Goal: Task Accomplishment & Management: Use online tool/utility

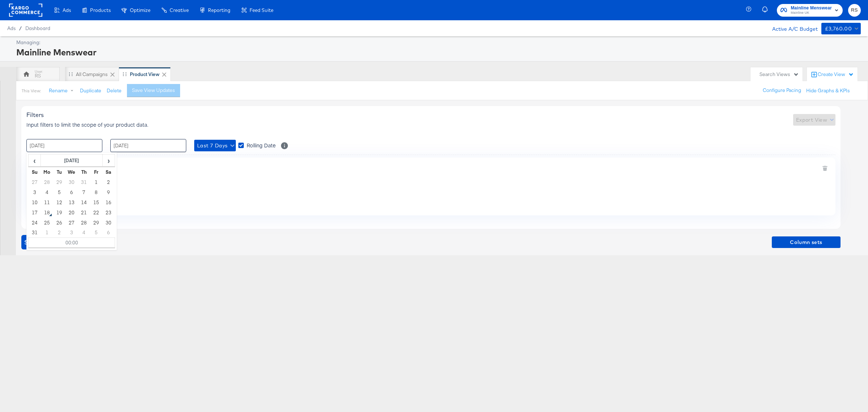
click at [77, 145] on input "[DATE]" at bounding box center [64, 145] width 76 height 13
click at [324, 116] on div "Filters Input filters to limit the scope of your product data. Export View" at bounding box center [430, 119] width 809 height 17
click at [42, 246] on span "Show Data" at bounding box center [40, 242] width 33 height 10
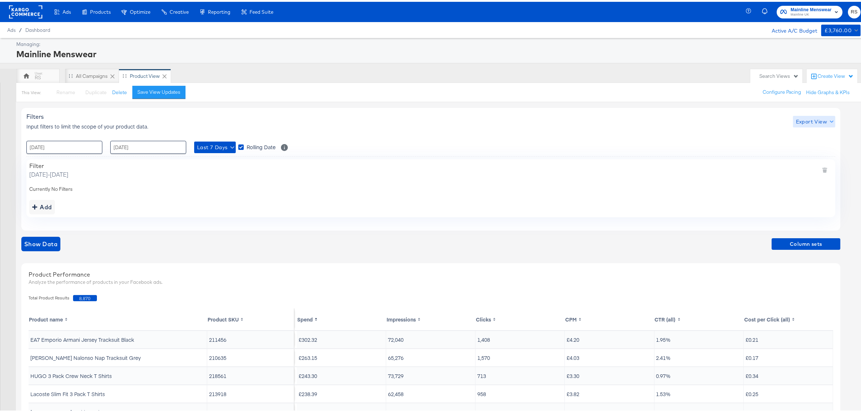
click at [814, 119] on span "Export View" at bounding box center [814, 119] width 37 height 9
click at [628, 0] on div at bounding box center [434, 0] width 868 height 0
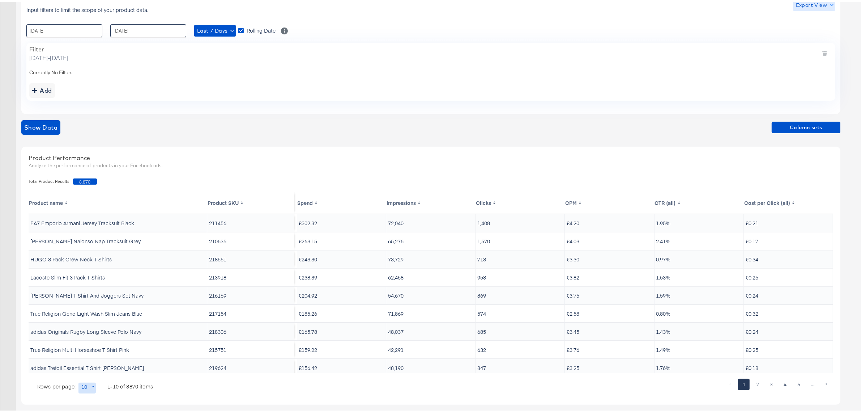
scroll to position [122, 0]
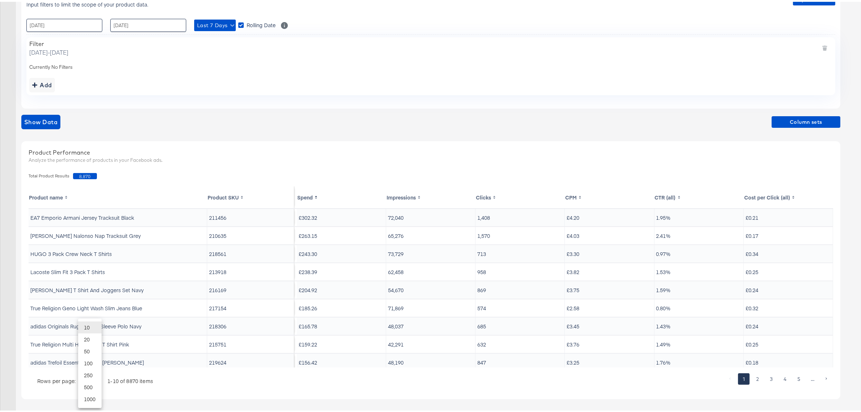
click at [80, 378] on body "Ads Products Optimize Creative Reporting Feed Suite Mainline Menswear Mainline …" at bounding box center [434, 145] width 868 height 534
click at [94, 337] on li "20" at bounding box center [90, 337] width 24 height 12
type input "20"
click at [820, 118] on span "Column sets" at bounding box center [806, 120] width 63 height 9
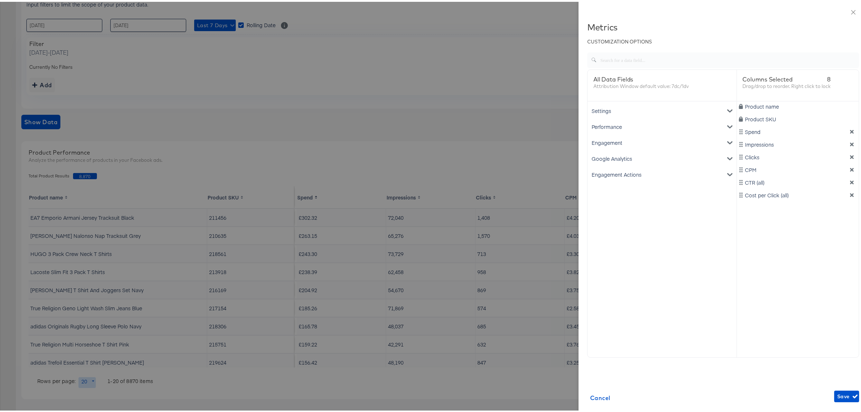
click at [610, 156] on div "Google Analytics" at bounding box center [662, 157] width 146 height 16
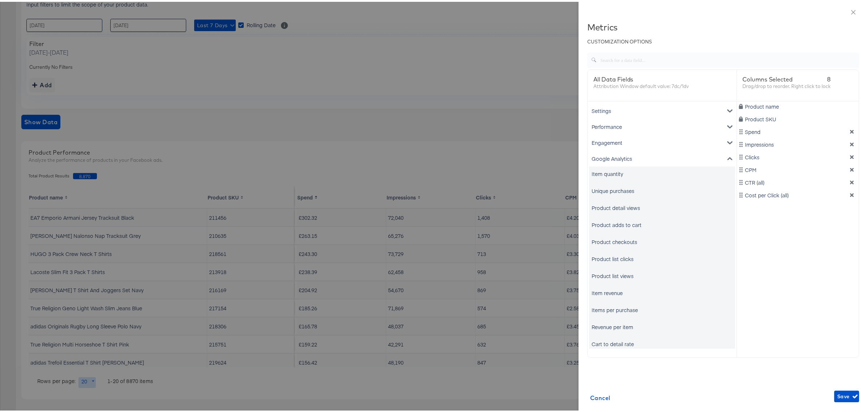
click at [606, 189] on div "Unique purchases" at bounding box center [613, 188] width 43 height 7
click at [601, 289] on div "Item revenue" at bounding box center [607, 290] width 31 height 7
click at [850, 141] on icon "dimension-list" at bounding box center [852, 142] width 5 height 5
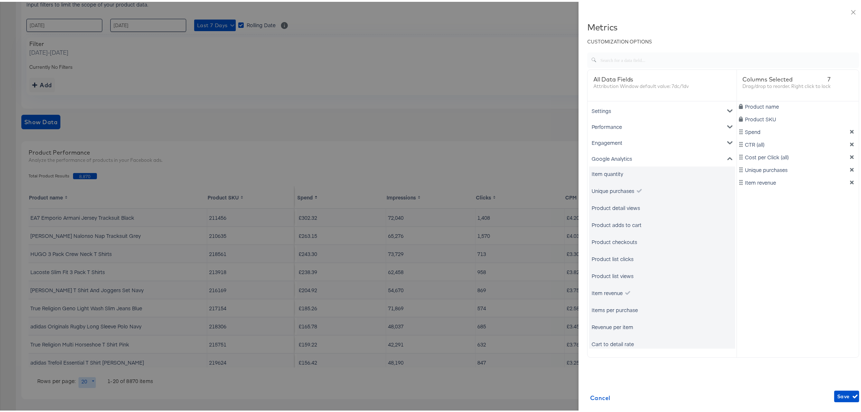
click at [850, 141] on icon "dimension-list" at bounding box center [852, 142] width 5 height 5
click at [838, 394] on span "Save" at bounding box center [847, 394] width 19 height 9
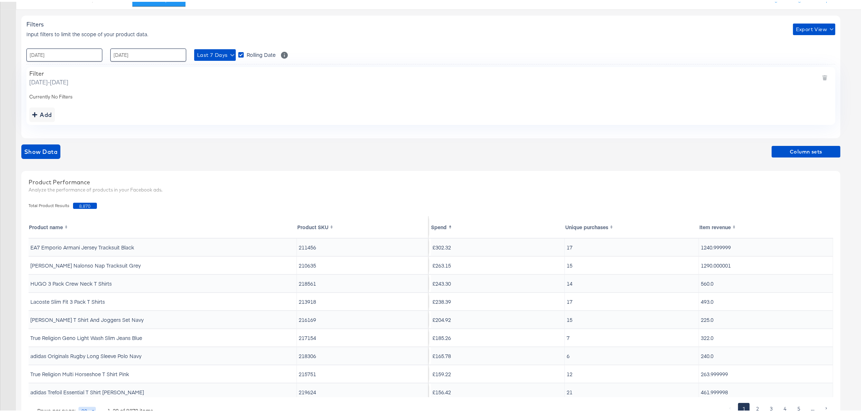
scroll to position [77, 0]
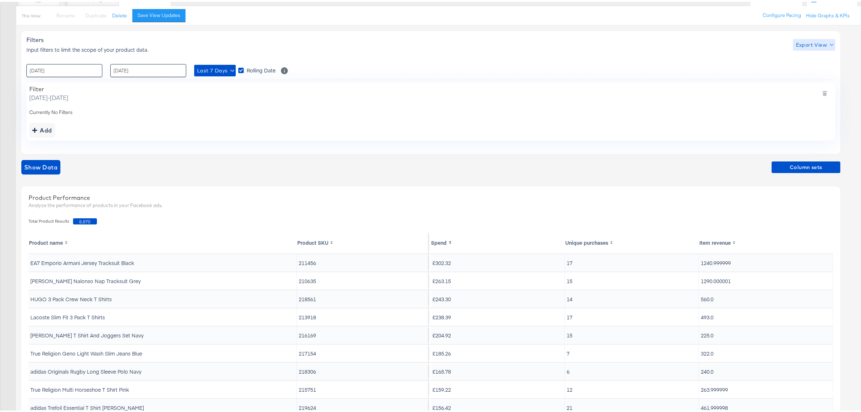
click at [813, 44] on span "Export View" at bounding box center [814, 43] width 37 height 9
click at [804, 55] on link "Current View" at bounding box center [815, 58] width 33 height 8
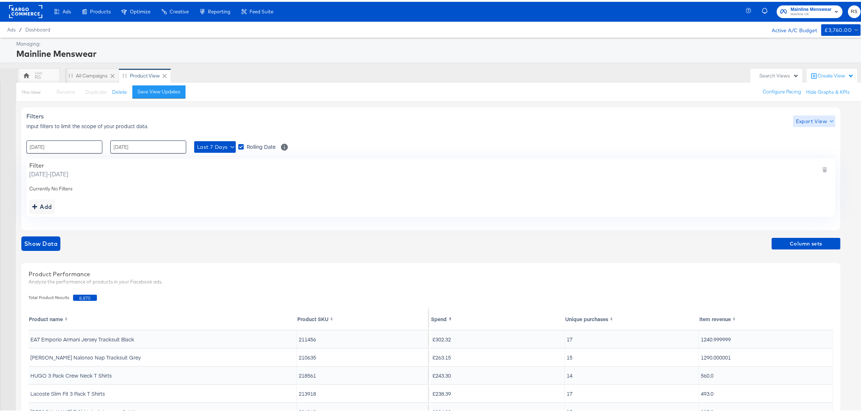
scroll to position [0, 0]
click at [81, 149] on input "[DATE]" at bounding box center [64, 145] width 76 height 13
click at [98, 204] on td "15" at bounding box center [96, 202] width 12 height 10
type input "[DATE] 00:00"
click at [128, 151] on input "[DATE]" at bounding box center [148, 145] width 76 height 13
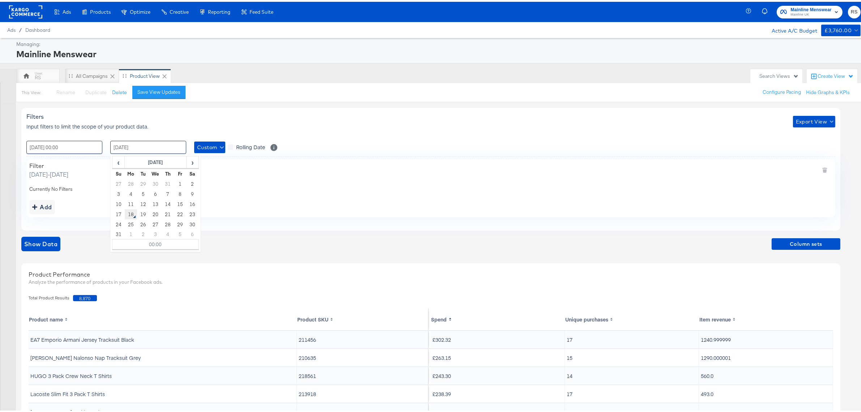
click at [129, 214] on td "18" at bounding box center [131, 212] width 12 height 10
type input "[DATE] 00:00"
click at [51, 241] on span "Show Data" at bounding box center [40, 242] width 33 height 10
click at [813, 125] on button "Export View" at bounding box center [814, 120] width 42 height 12
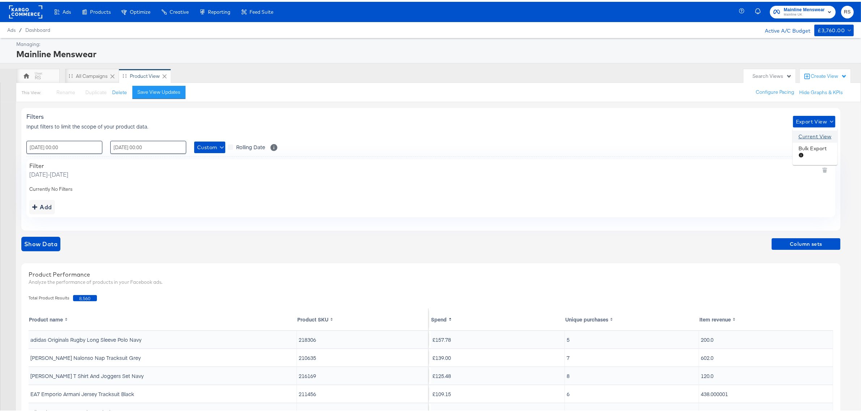
click at [818, 136] on link "Current View" at bounding box center [815, 135] width 33 height 8
drag, startPoint x: 149, startPoint y: 25, endPoint x: 104, endPoint y: 11, distance: 46.9
click at [104, 11] on span "Products" at bounding box center [100, 10] width 21 height 6
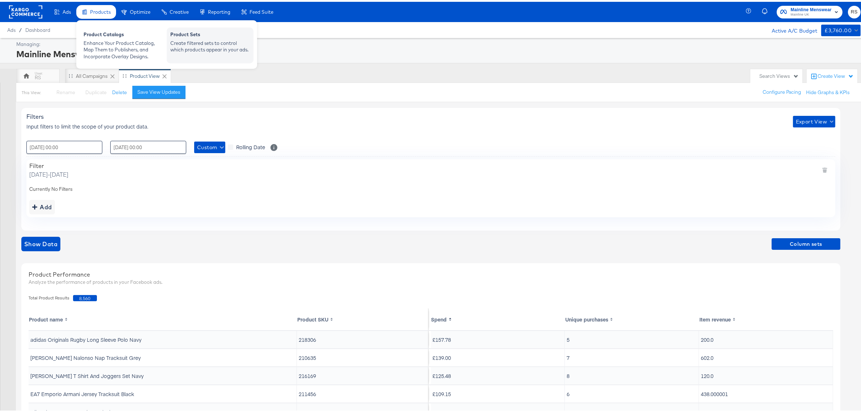
click at [215, 37] on div "Product Sets" at bounding box center [210, 33] width 80 height 9
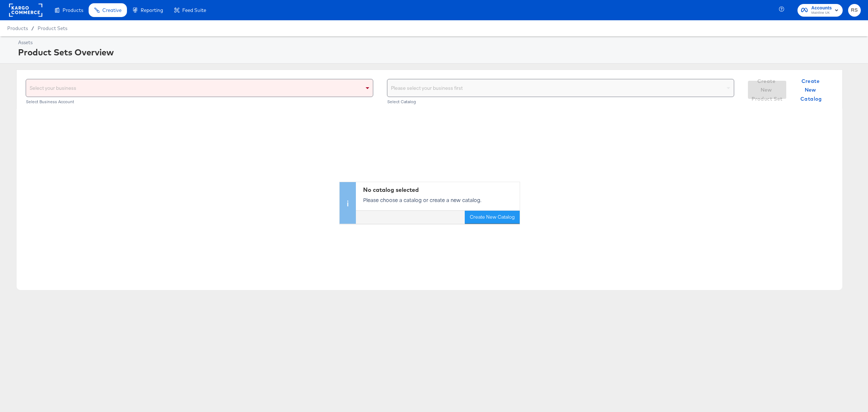
click at [153, 89] on div "Select your business" at bounding box center [199, 87] width 347 height 17
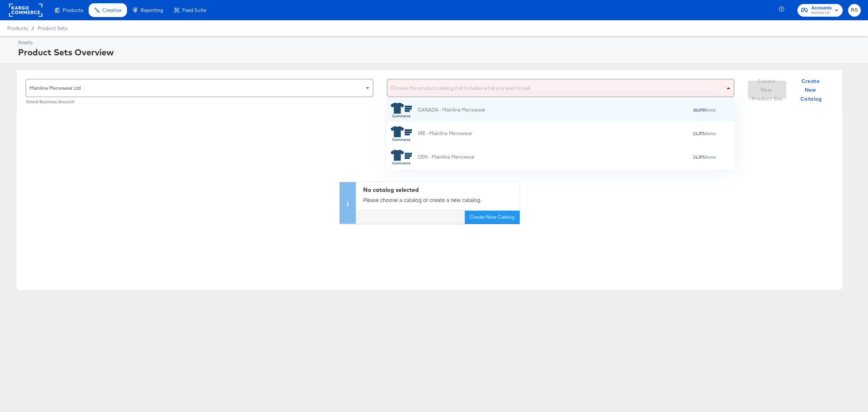
click at [500, 95] on div "Choose the product catalog that includes what you want to sell" at bounding box center [561, 87] width 347 height 17
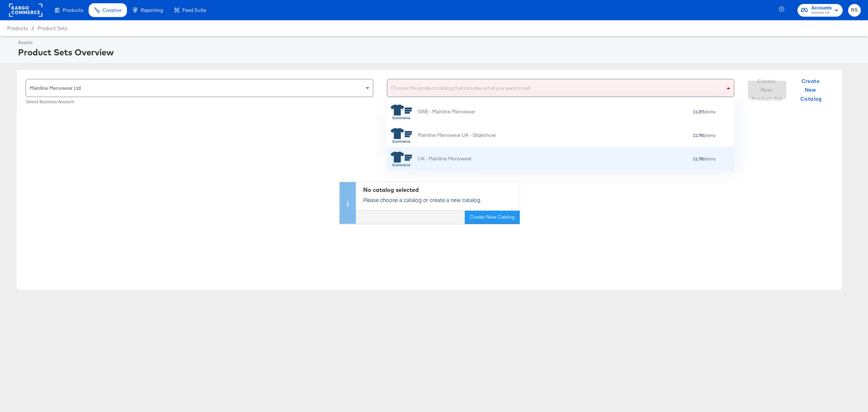
click at [501, 165] on div "UK - Mainline Menswear 11,781 items" at bounding box center [560, 159] width 338 height 14
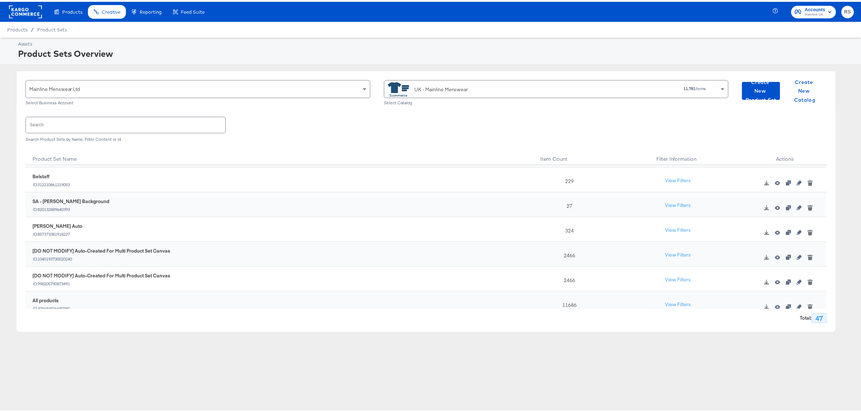
scroll to position [1028, 0]
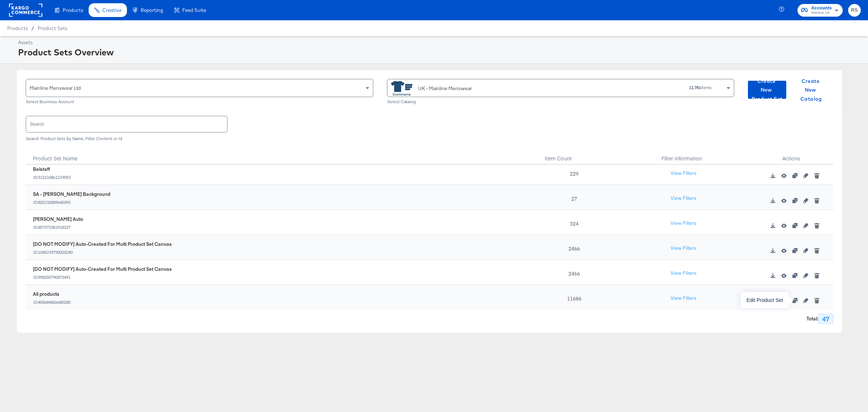
click at [804, 301] on icon "button" at bounding box center [806, 300] width 5 height 5
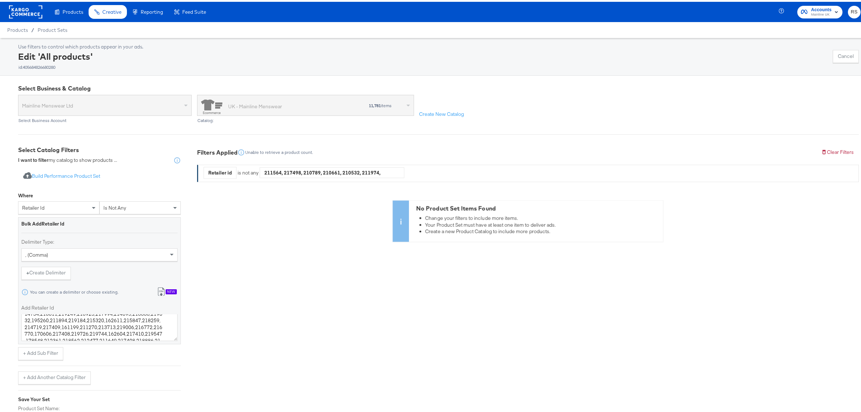
scroll to position [80, 0]
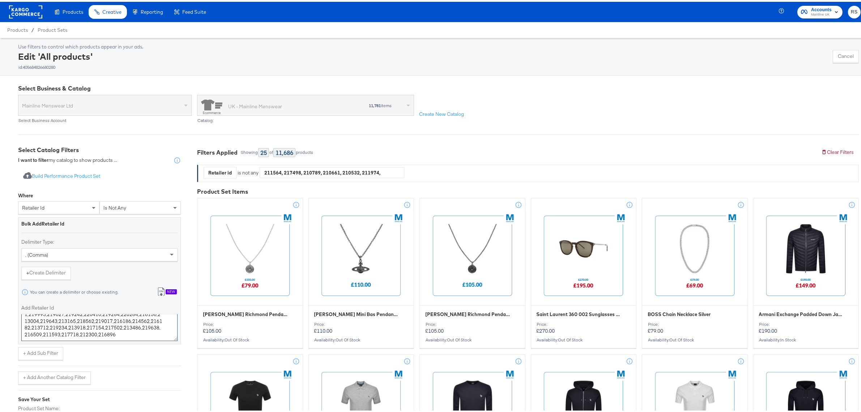
click at [132, 333] on textarea "211564,217498,210789,210661,210532,211974,216782,218269,216164,218267,218552,21…" at bounding box center [99, 325] width 156 height 27
paste textarea "218306 216169 212974 218290 218795 218572 216904 213518 215751 214056"
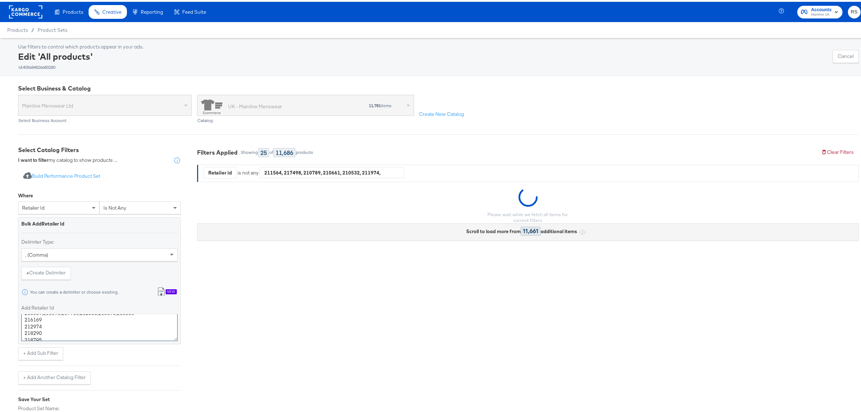
scroll to position [84, 0]
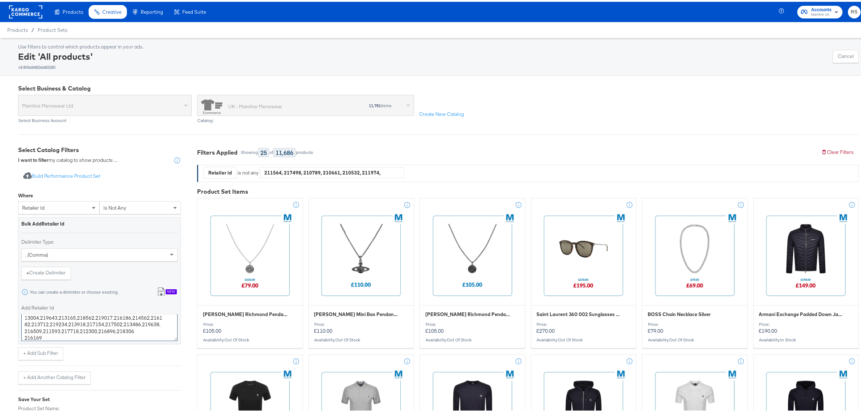
click at [23, 335] on textarea "211564,217498,210789,210661,210532,211974,216782,218269,216164,218267,218552,21…" at bounding box center [99, 325] width 156 height 27
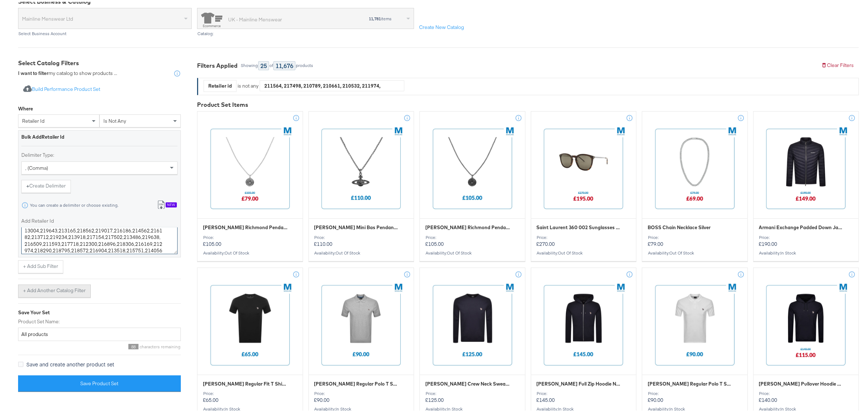
scroll to position [90, 0]
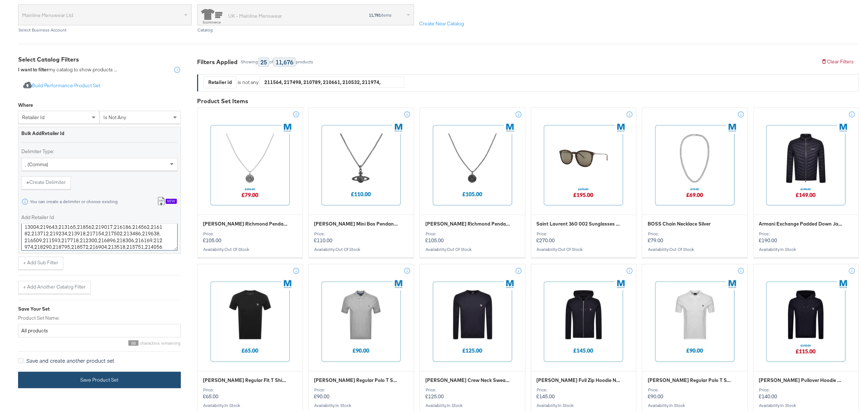
type textarea "211564,217498,210789,210661,210532,211974,216782,218269,216164,218267,218552,21…"
click at [95, 374] on button "Save Product Set" at bounding box center [99, 378] width 163 height 16
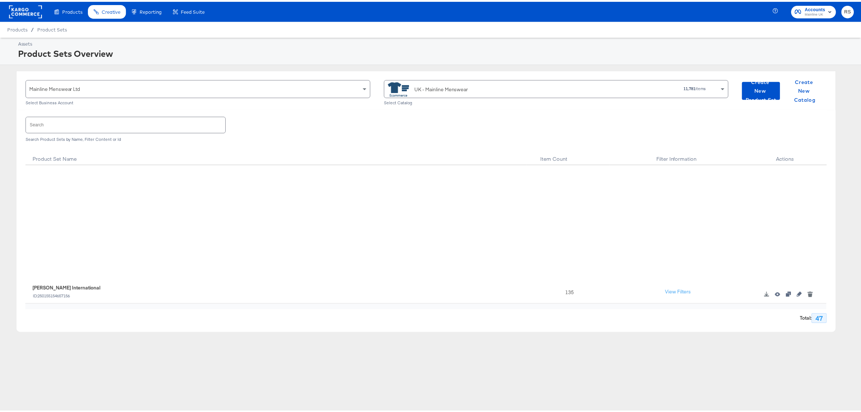
scroll to position [1028, 0]
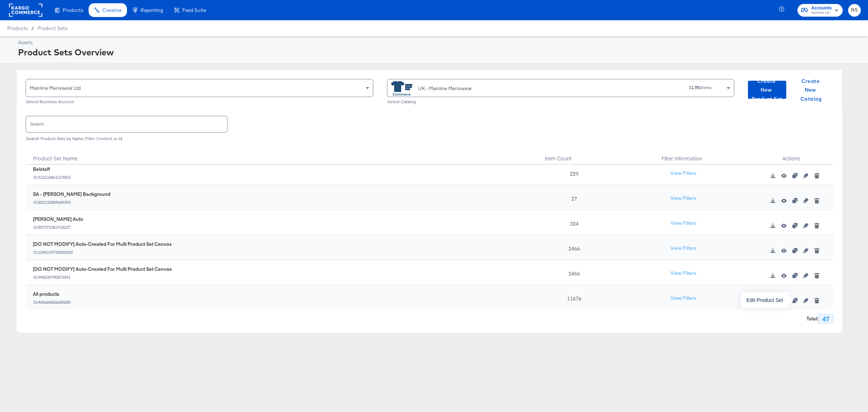
click at [804, 301] on icon "button" at bounding box center [806, 300] width 5 height 5
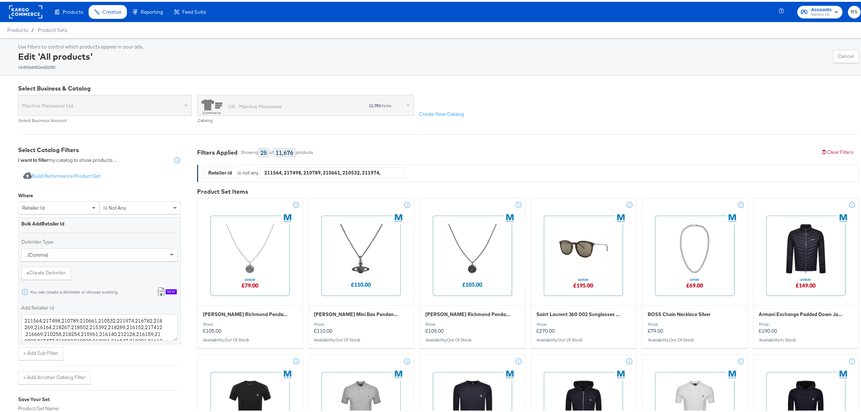
click at [691, 40] on div "Use filters to control which products appear in your ads. Edit 'All products' i…" at bounding box center [434, 55] width 868 height 38
click at [50, 328] on textarea "211564,217498,210789,210661,210532,211974,216782,218269,216164,218267,218552,21…" at bounding box center [99, 325] width 156 height 27
click at [118, 322] on textarea "211564,217498,210789,210661,210532,211974,216782,218269,218267,218552,215392,21…" at bounding box center [99, 325] width 156 height 27
click at [122, 327] on textarea "211564,217498,210789,210661,210532,211974,216782,218269,218267,218552,215392,21…" at bounding box center [99, 325] width 156 height 27
click at [41, 331] on textarea "211564,217498,210789,210661,210532,211974,216782,218269,218267,218552,215392,21…" at bounding box center [99, 325] width 156 height 27
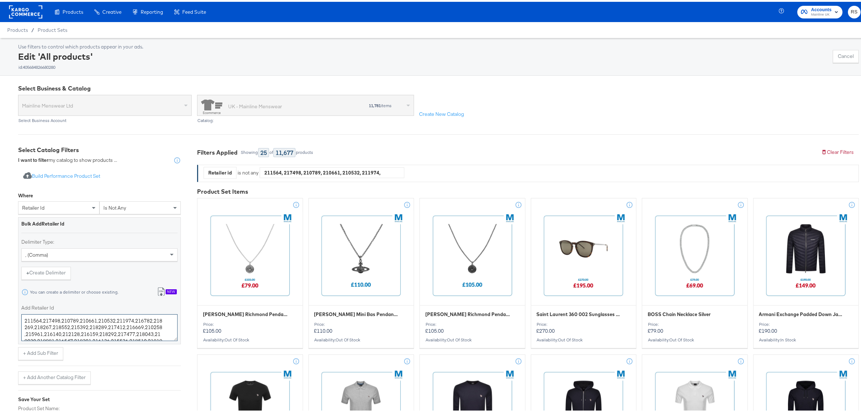
click at [44, 332] on textarea "211564,217498,210789,210661,210532,211974,216782,218269,218267,218552,215392,21…" at bounding box center [99, 325] width 156 height 27
click at [77, 326] on textarea "211564,217498,210789,210661,210532,211974,216782,218269,218267,218552,215392,21…" at bounding box center [99, 325] width 156 height 27
click at [76, 327] on textarea "211564,217498,210789,210661,210532,211974,216782,218269,218267,218552,215392,21…" at bounding box center [99, 325] width 156 height 27
click at [111, 326] on textarea "211564,217498,210789,210661,210532,211974,216782,218269,218267,218552,215392,21…" at bounding box center [99, 325] width 156 height 27
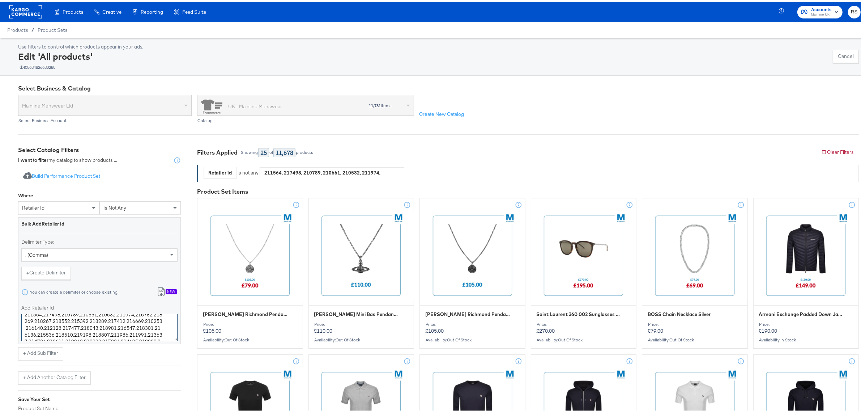
click at [128, 321] on textarea "211564,217498,210789,210661,210532,211974,216782,218269,218267,218552,215392,21…" at bounding box center [99, 325] width 156 height 27
click at [128, 326] on textarea "211564,217498,210789,210661,210532,211974,216782,218269,218267,218552,215392,21…" at bounding box center [99, 325] width 156 height 27
click at [129, 327] on textarea "211564,217498,210789,210661,210532,211974,216782,218269,218267,218552,215392,21…" at bounding box center [99, 325] width 156 height 27
click at [145, 325] on textarea "211564,217498,210789,210661,210532,211974,216782,218269,218267,218552,215392,21…" at bounding box center [99, 325] width 156 height 27
click at [145, 327] on textarea "211564,217498,210789,210661,210532,211974,216782,218269,218267,218552,215392,21…" at bounding box center [99, 325] width 156 height 27
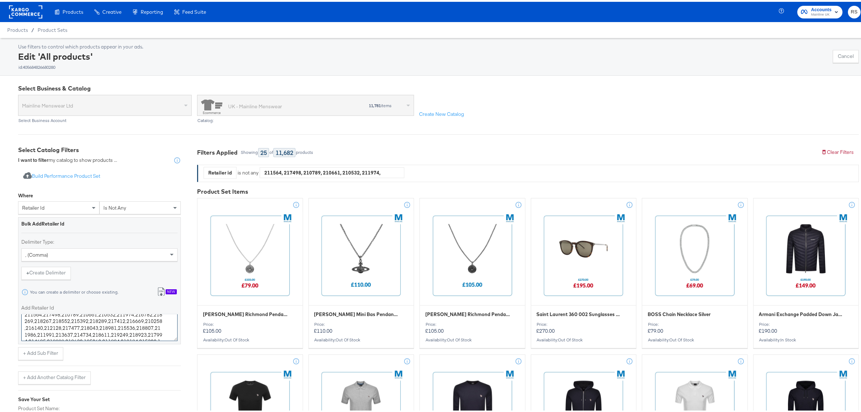
click at [147, 326] on textarea "211564,217498,210789,210661,210532,211974,216782,218269,218267,218552,215392,21…" at bounding box center [99, 325] width 156 height 27
click at [51, 333] on textarea "211564,217498,210789,210661,210532,211974,216782,218269,218267,218552,215392,21…" at bounding box center [99, 325] width 156 height 27
click at [51, 332] on textarea "211564,217498,210789,210661,210532,211974,216782,218269,218267,218552,215392,21…" at bounding box center [99, 325] width 156 height 27
click at [69, 334] on textarea "211564,217498,210789,210661,210532,211974,216782,218269,218267,218552,215392,21…" at bounding box center [99, 325] width 156 height 27
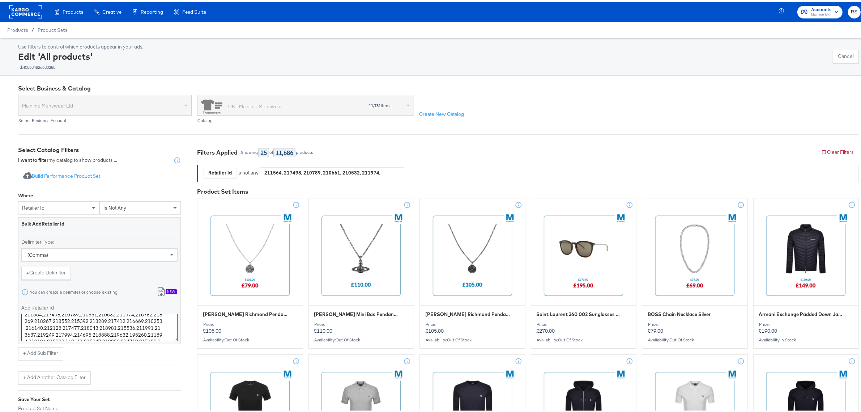
click at [69, 335] on textarea "211564,217498,210789,210661,210532,211974,216782,218269,218267,218552,215392,21…" at bounding box center [99, 325] width 156 height 27
click at [87, 333] on textarea "211564,217498,210789,210661,210532,211974,216782,218269,218267,218552,215392,21…" at bounding box center [99, 325] width 156 height 27
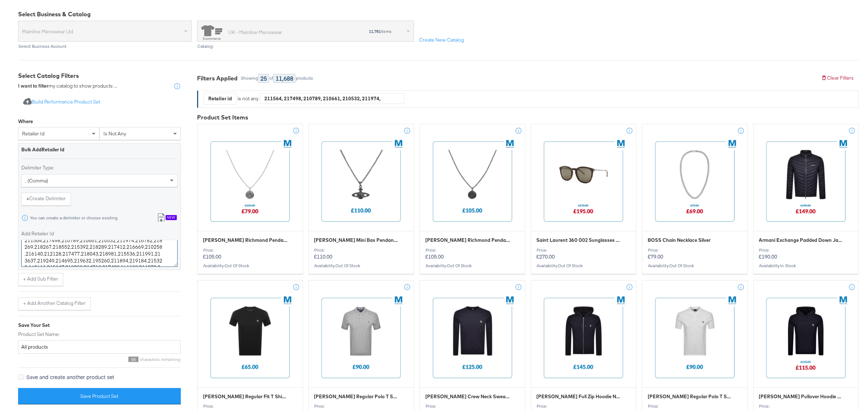
scroll to position [136, 0]
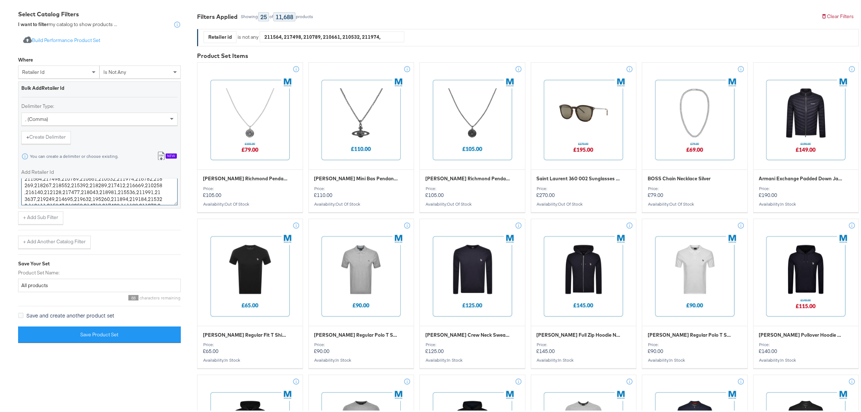
type textarea "211564,217498,210789,210661,210532,211974,216782,218269,218267,218552,215392,21…"
click at [136, 327] on button "Save Product Set" at bounding box center [99, 333] width 163 height 16
